Goal: Task Accomplishment & Management: Manage account settings

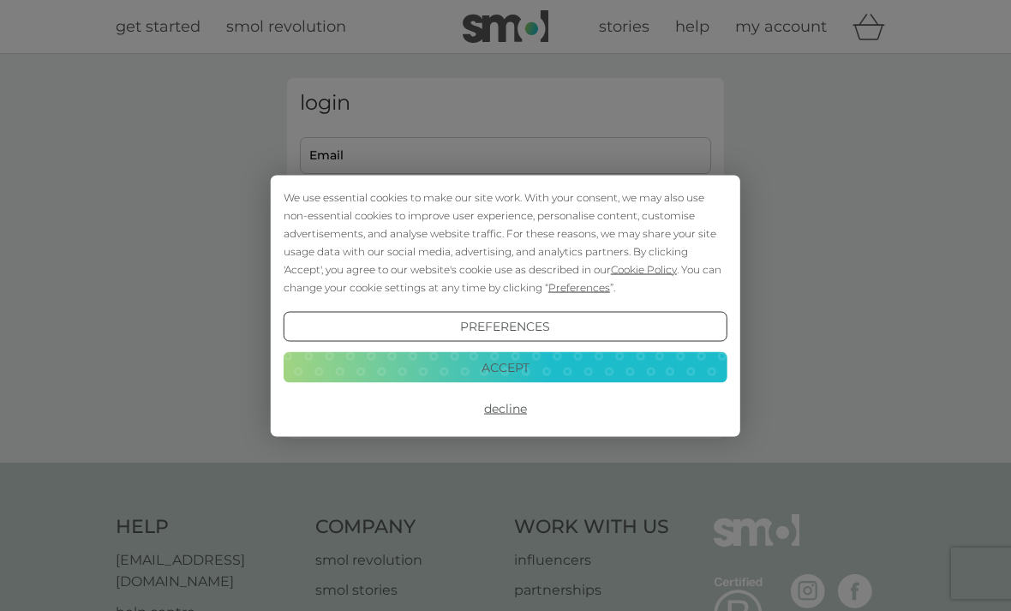
click at [508, 411] on button "Decline" at bounding box center [506, 408] width 444 height 31
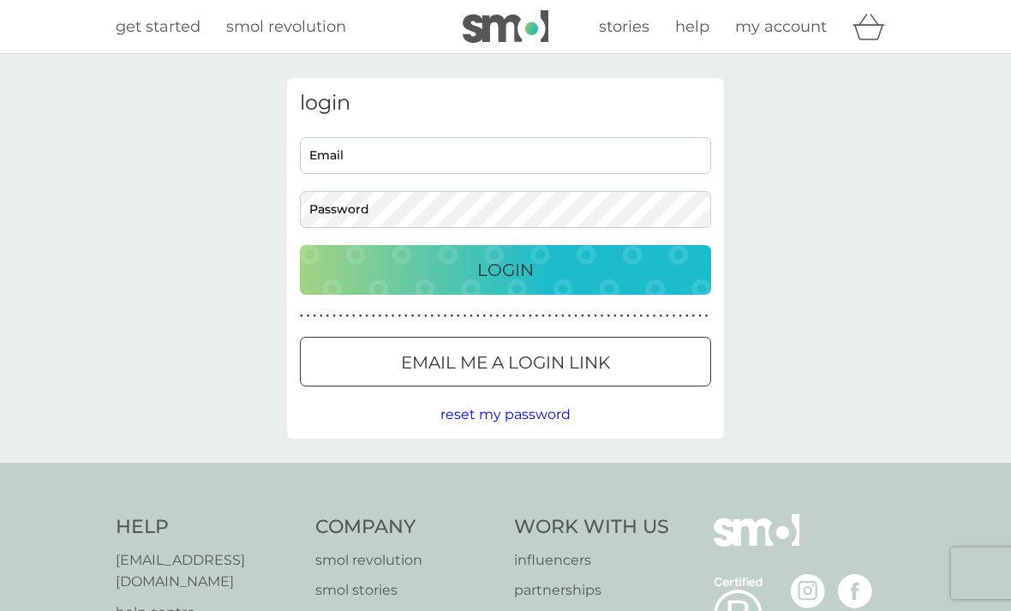
click at [321, 161] on input "Email" at bounding box center [505, 155] width 411 height 37
type input "lesleystevenson640@gmail.com"
click at [375, 266] on div "Login" at bounding box center [505, 269] width 377 height 27
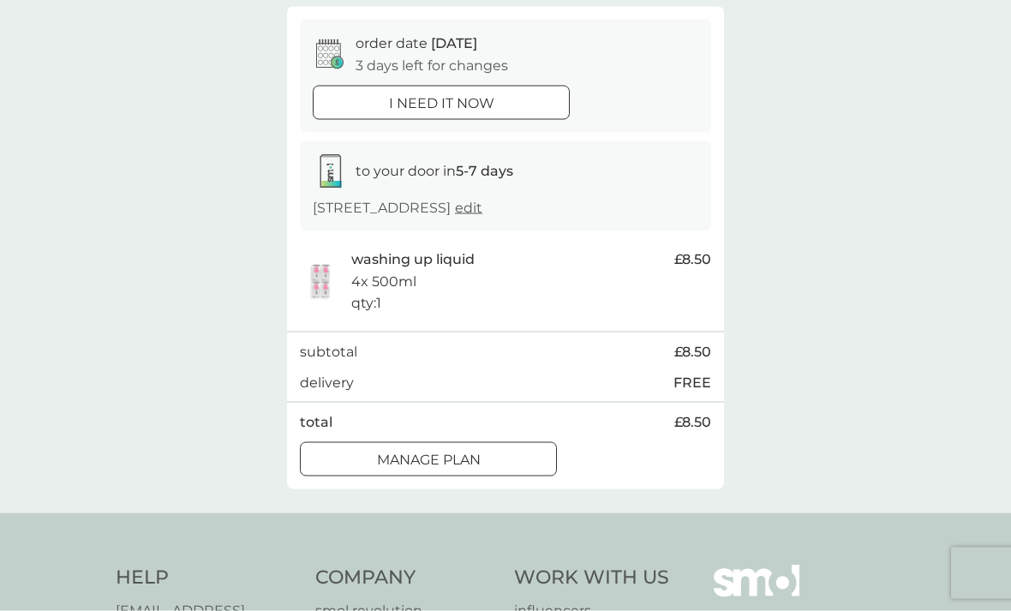
scroll to position [163, 0]
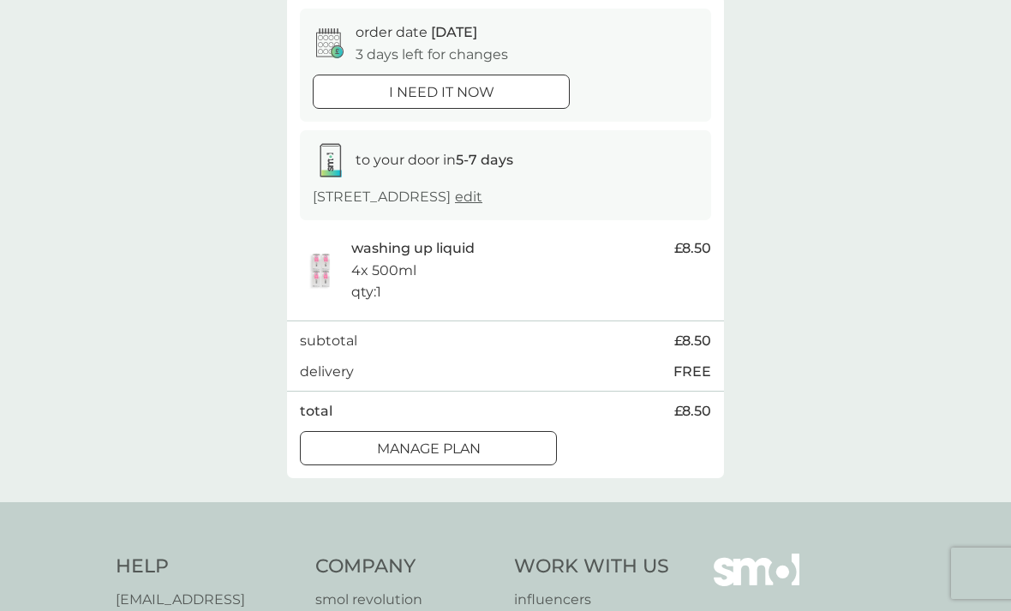
click at [415, 444] on div at bounding box center [429, 449] width 62 height 18
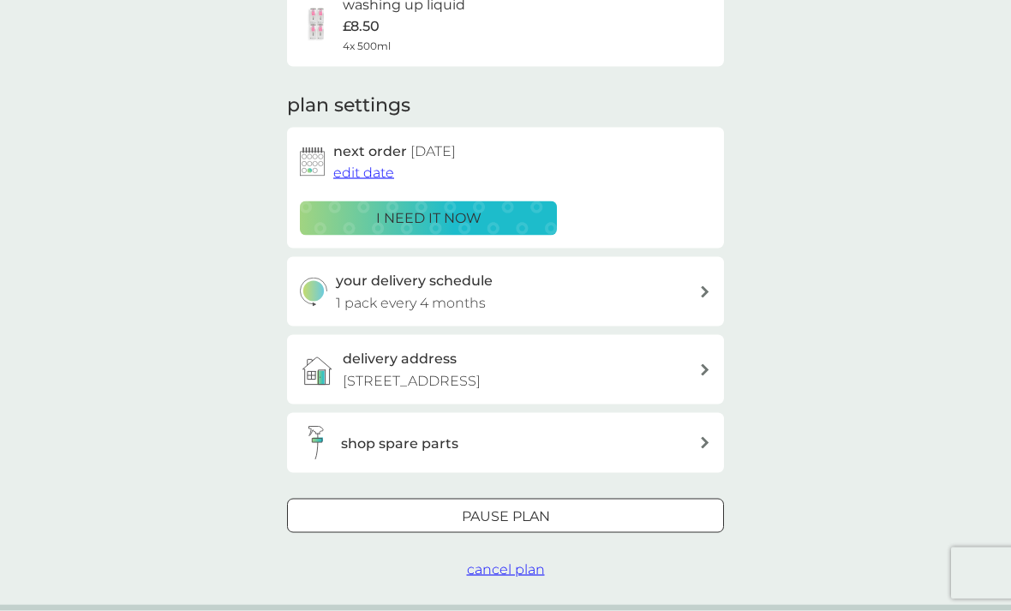
scroll to position [164, 0]
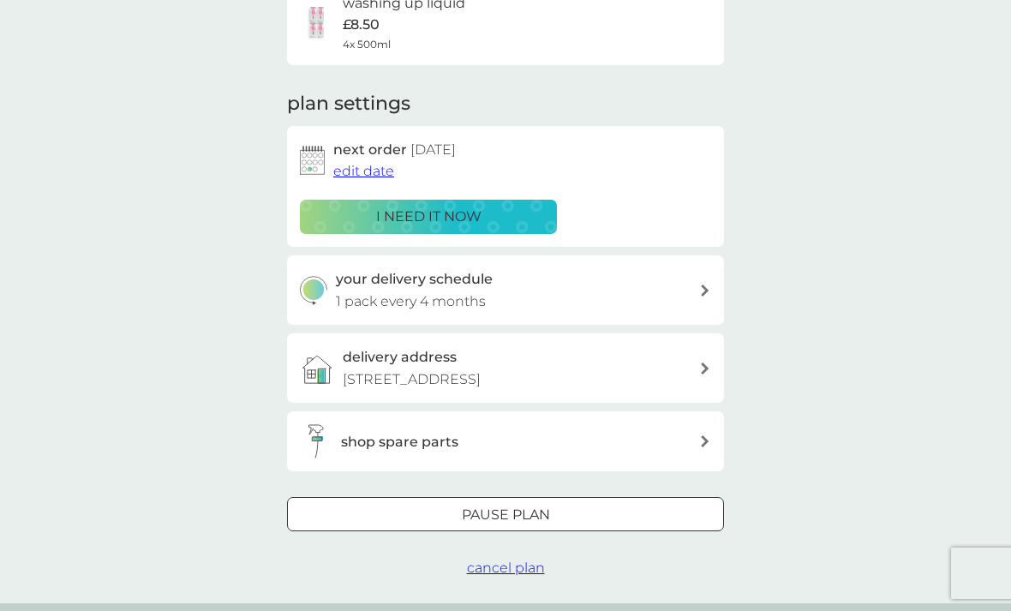
click at [462, 513] on p "Pause plan" at bounding box center [506, 515] width 88 height 22
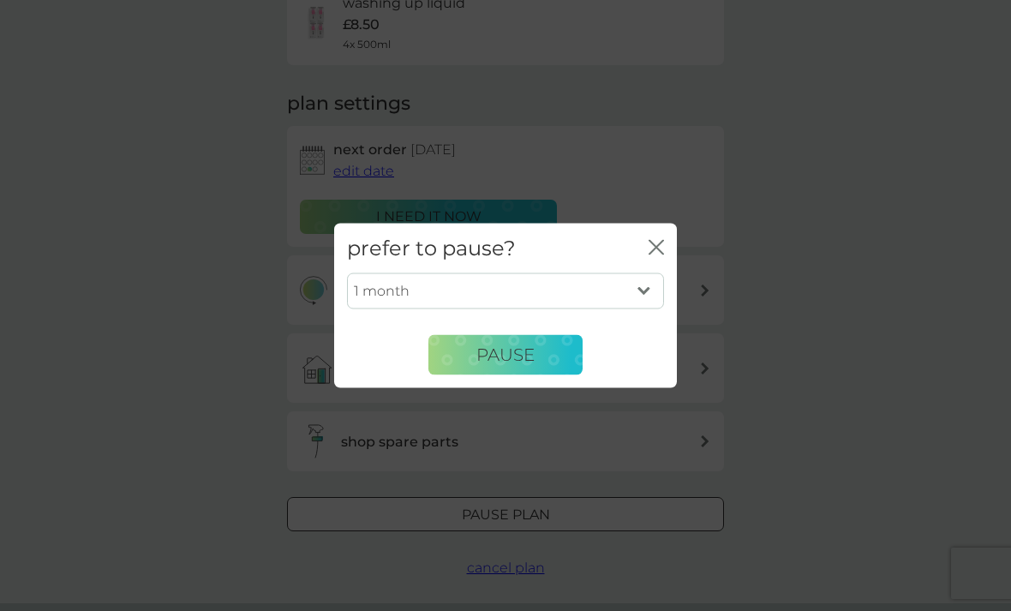
click at [634, 309] on select "1 month 2 months 3 months 4 months 5 months 6 months" at bounding box center [505, 291] width 317 height 36
select select "4"
click at [484, 365] on span "Pause" at bounding box center [506, 355] width 58 height 21
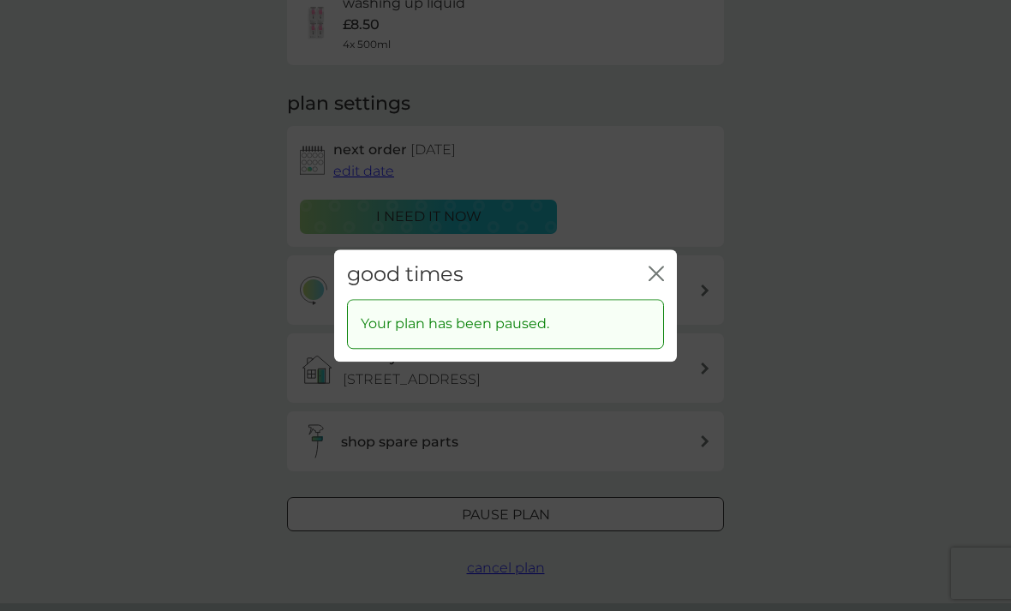
click at [658, 288] on div "good times close" at bounding box center [505, 274] width 343 height 51
click at [657, 281] on icon "close" at bounding box center [656, 273] width 15 height 15
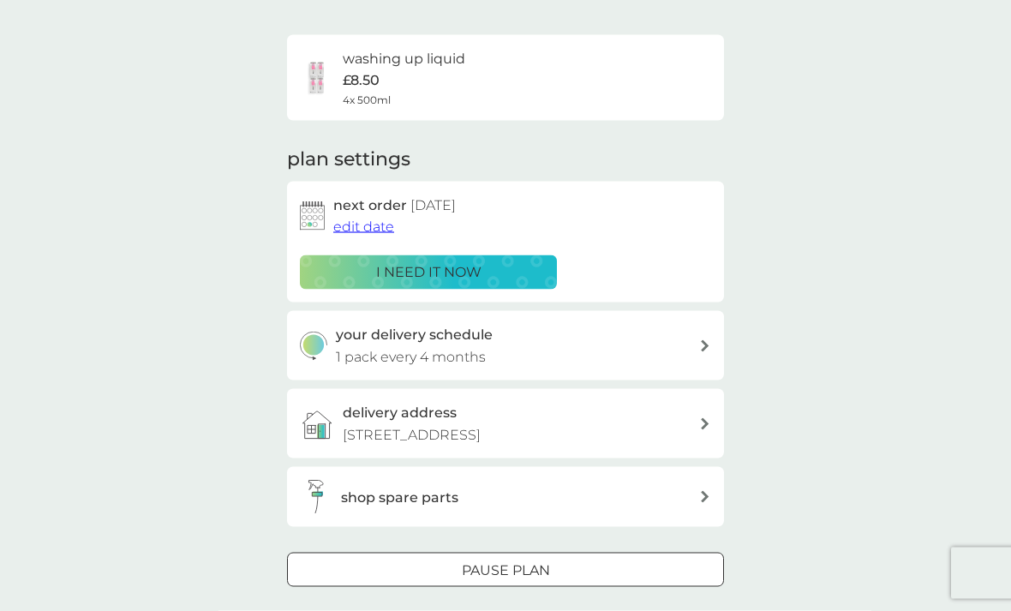
scroll to position [0, 0]
